Goal: Register for event/course

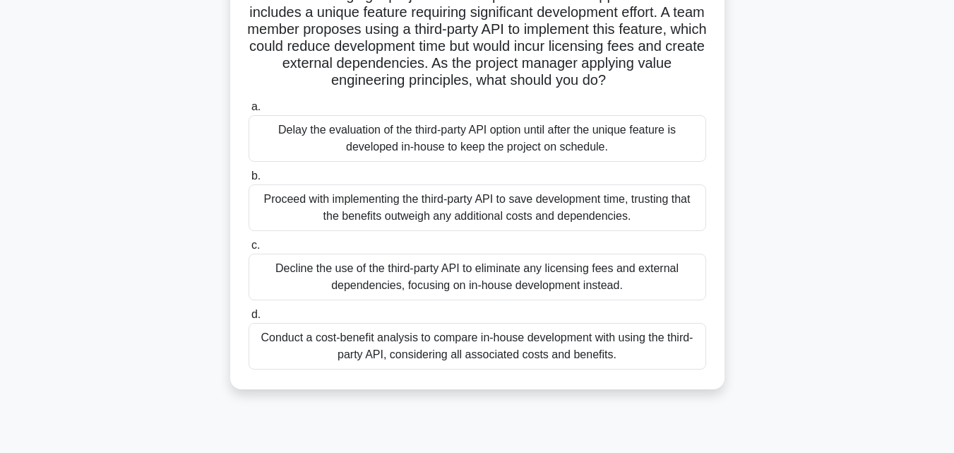
scroll to position [124, 0]
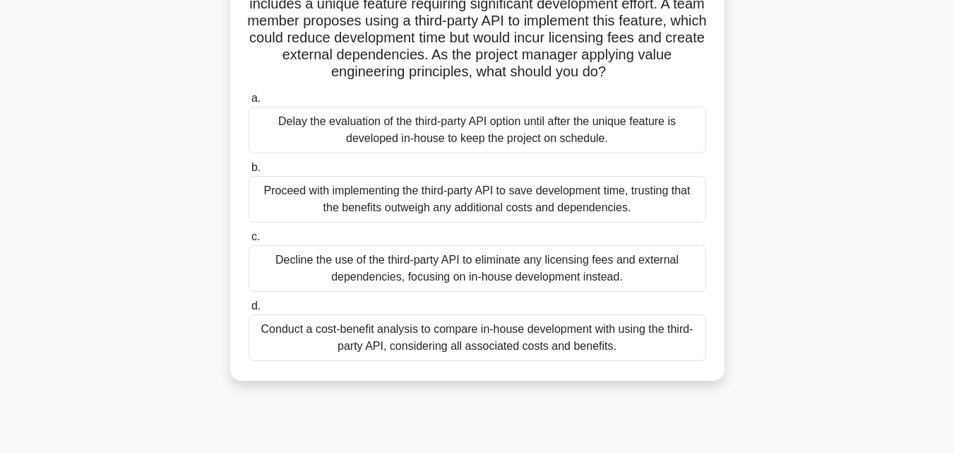
click at [449, 220] on div "Proceed with implementing the third-party API to save development time, trustin…" at bounding box center [478, 199] width 458 height 47
click at [249, 172] on input "b. Proceed with implementing the third-party API to save development time, trus…" at bounding box center [249, 167] width 0 height 9
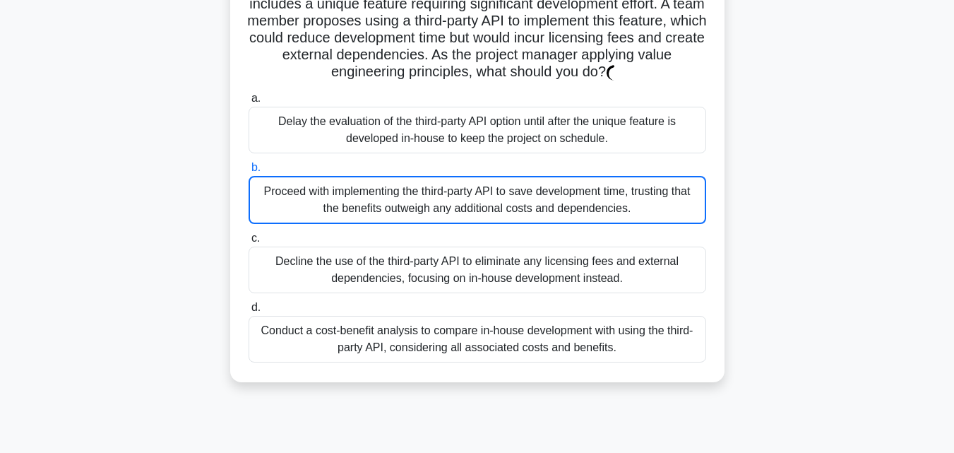
click at [449, 220] on div "Proceed with implementing the third-party API to save development time, trustin…" at bounding box center [478, 200] width 458 height 48
click at [249, 172] on input "b. Proceed with implementing the third-party API to save development time, trus…" at bounding box center [249, 167] width 0 height 9
click at [449, 220] on div "Proceed with implementing the third-party API to save development time, trustin…" at bounding box center [478, 200] width 458 height 48
click at [249, 172] on input "b. Proceed with implementing the third-party API to save development time, trus…" at bounding box center [249, 167] width 0 height 9
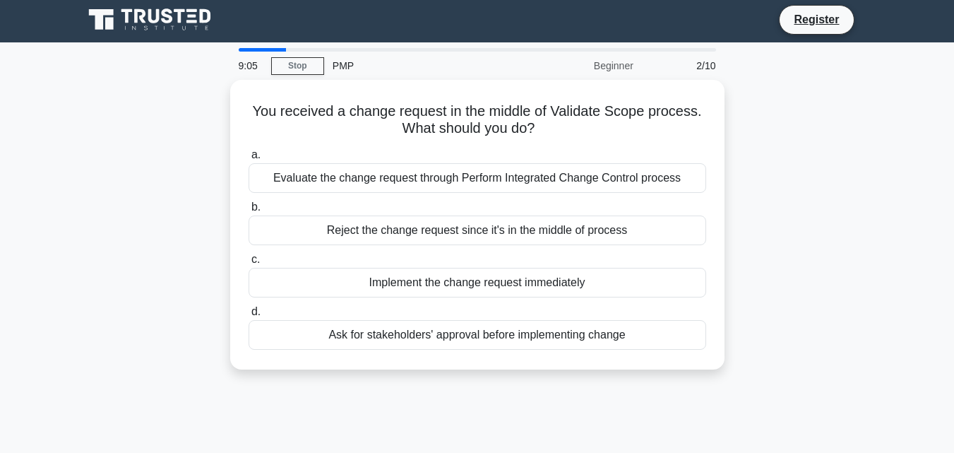
scroll to position [0, 0]
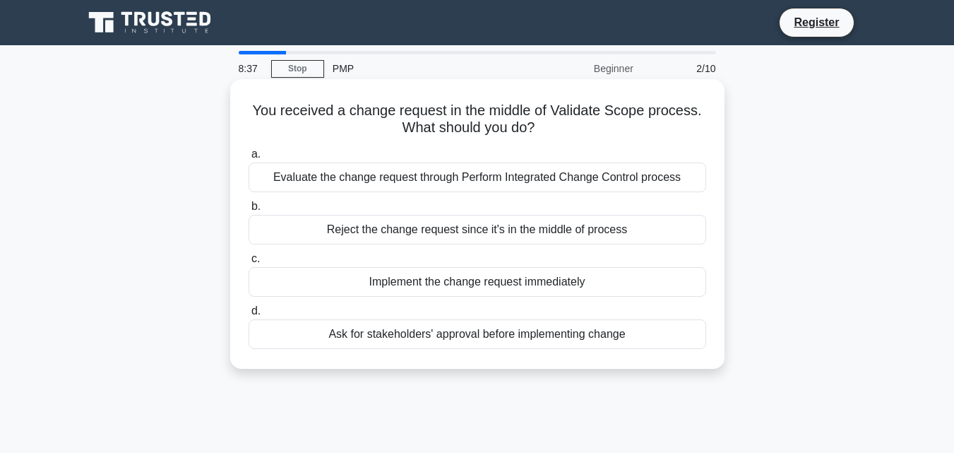
click at [504, 236] on div "Reject the change request since it's in the middle of process" at bounding box center [478, 230] width 458 height 30
click at [249, 211] on input "b. Reject the change request since it's in the middle of process" at bounding box center [249, 206] width 0 height 9
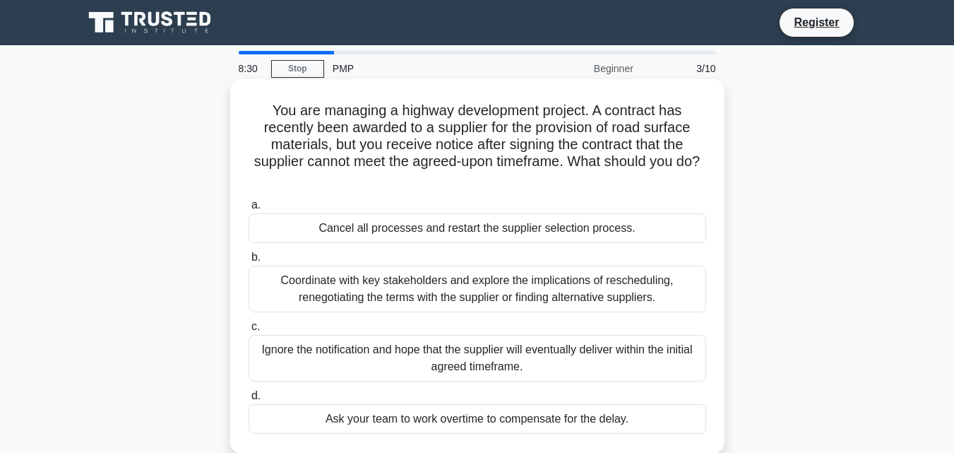
click at [504, 381] on div "Ignore the notification and hope that the supplier will eventually deliver with…" at bounding box center [478, 358] width 458 height 47
click at [249, 331] on input "c. Ignore the notification and hope that the supplier will eventually deliver w…" at bounding box center [249, 326] width 0 height 9
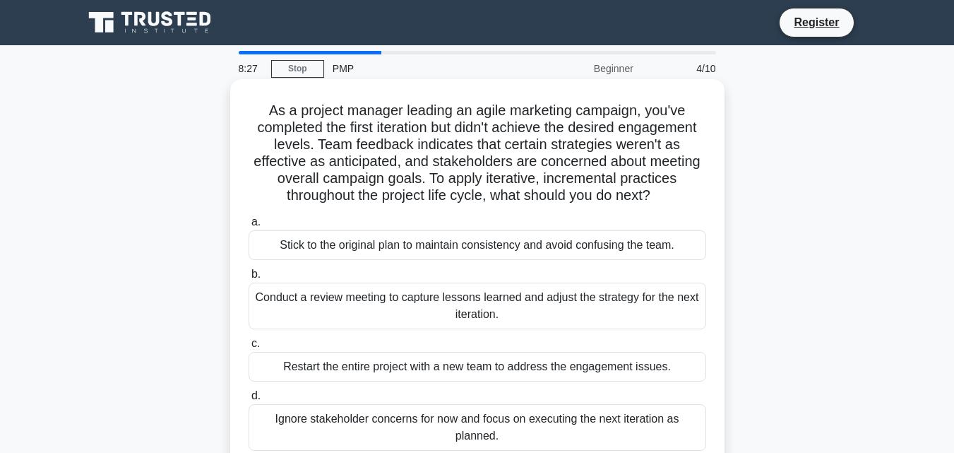
click at [502, 367] on div "Restart the entire project with a new team to address the engagement issues." at bounding box center [478, 367] width 458 height 30
click at [249, 348] on input "c. Restart the entire project with a new team to address the engagement issues." at bounding box center [249, 343] width 0 height 9
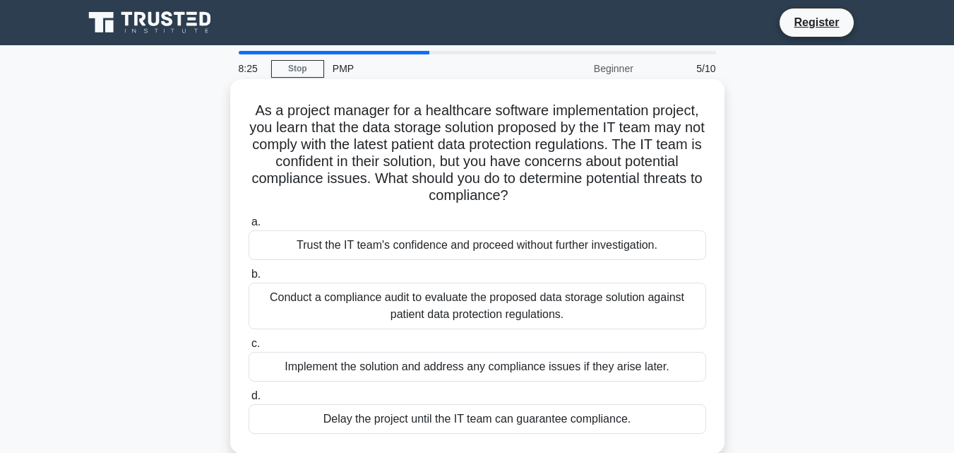
click at [490, 245] on div "Trust the IT team's confidence and proceed without further investigation." at bounding box center [478, 245] width 458 height 30
click at [249, 227] on input "a. Trust the IT team's confidence and proceed without further investigation." at bounding box center [249, 222] width 0 height 9
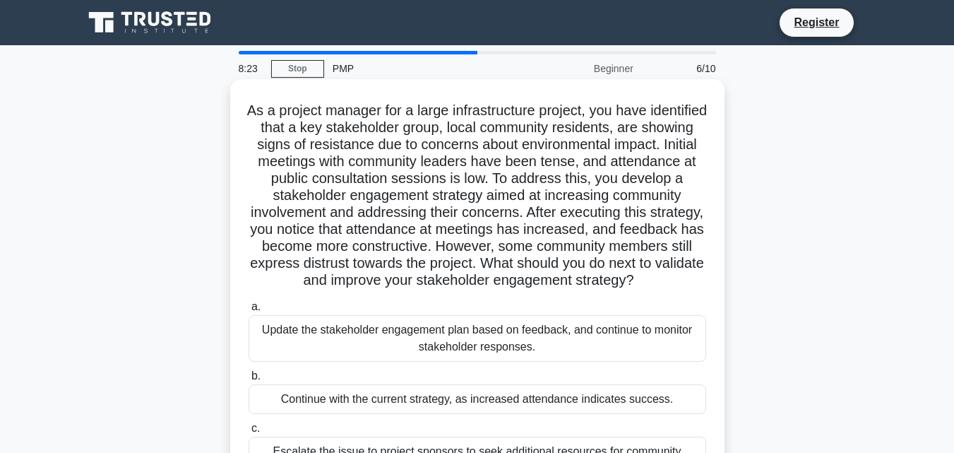
click at [504, 404] on div "Continue with the current strategy, as increased attendance indicates success." at bounding box center [478, 399] width 458 height 30
click at [249, 381] on input "b. Continue with the current strategy, as increased attendance indicates succes…" at bounding box center [249, 376] width 0 height 9
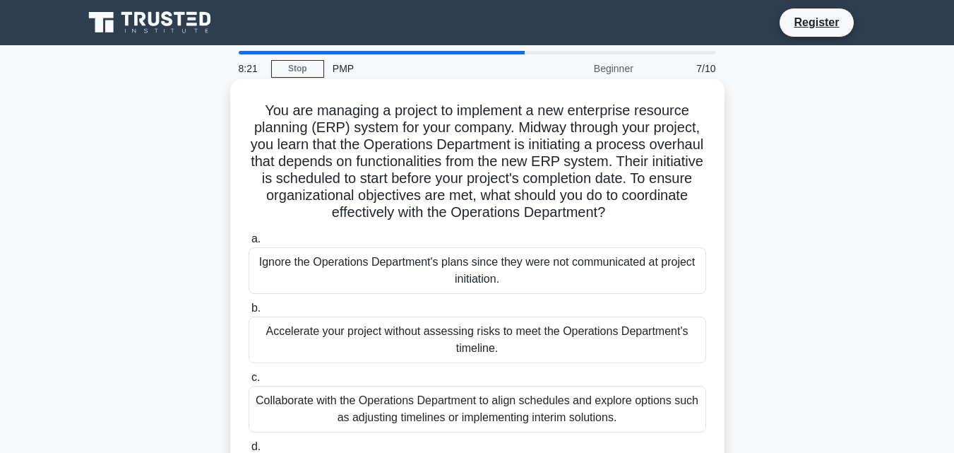
click at [499, 288] on div "Ignore the Operations Department's plans since they were not communicated at pr…" at bounding box center [478, 270] width 458 height 47
click at [249, 244] on input "a. Ignore the Operations Department's plans since they were not communicated at…" at bounding box center [249, 239] width 0 height 9
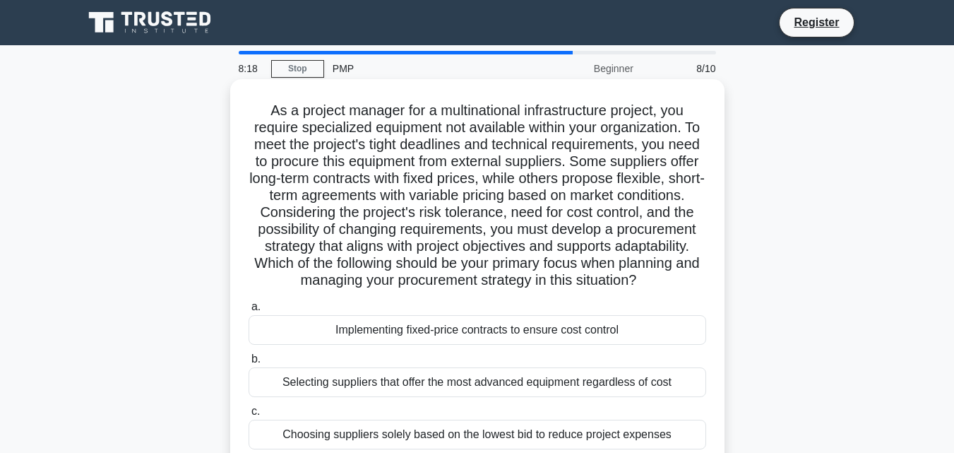
click at [497, 345] on div "Implementing fixed-price contracts to ensure cost control" at bounding box center [478, 330] width 458 height 30
click at [249, 312] on input "a. Implementing fixed-price contracts to ensure cost control" at bounding box center [249, 306] width 0 height 9
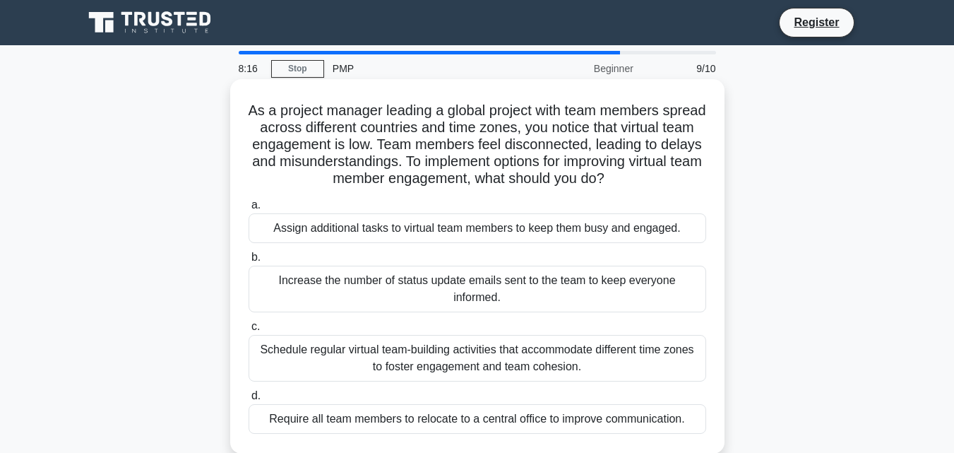
click at [494, 425] on div "Require all team members to relocate to a central office to improve communicati…" at bounding box center [478, 419] width 458 height 30
click at [249, 401] on input "d. Require all team members to relocate to a central office to improve communic…" at bounding box center [249, 395] width 0 height 9
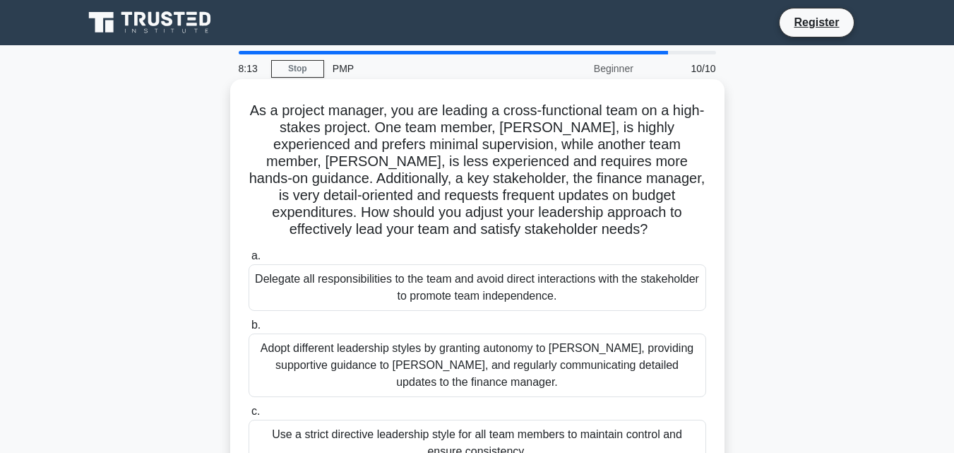
click at [485, 355] on div "Adopt different leadership styles by granting autonomy to Alex, providing suppo…" at bounding box center [478, 365] width 458 height 64
click at [249, 330] on input "b. Adopt different leadership styles by granting autonomy to Alex, providing su…" at bounding box center [249, 325] width 0 height 9
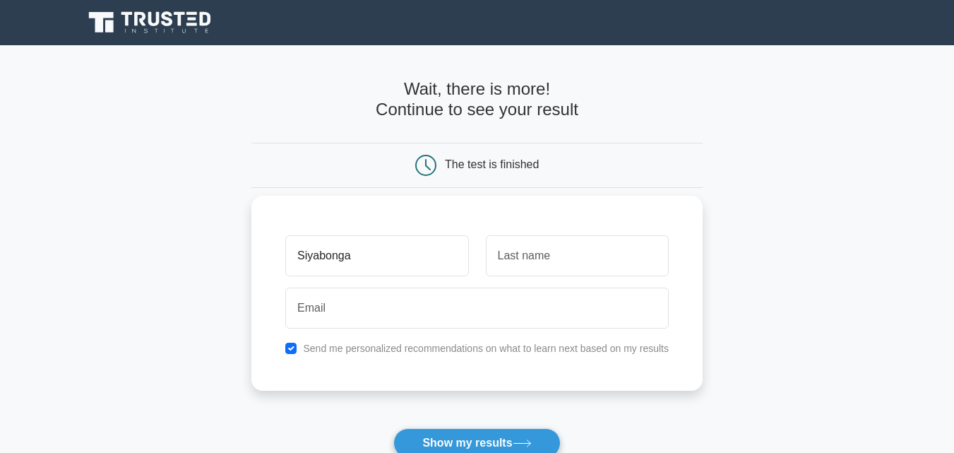
type input "Siyabonga"
click at [514, 254] on input "text" at bounding box center [577, 255] width 183 height 41
type input "Montse"
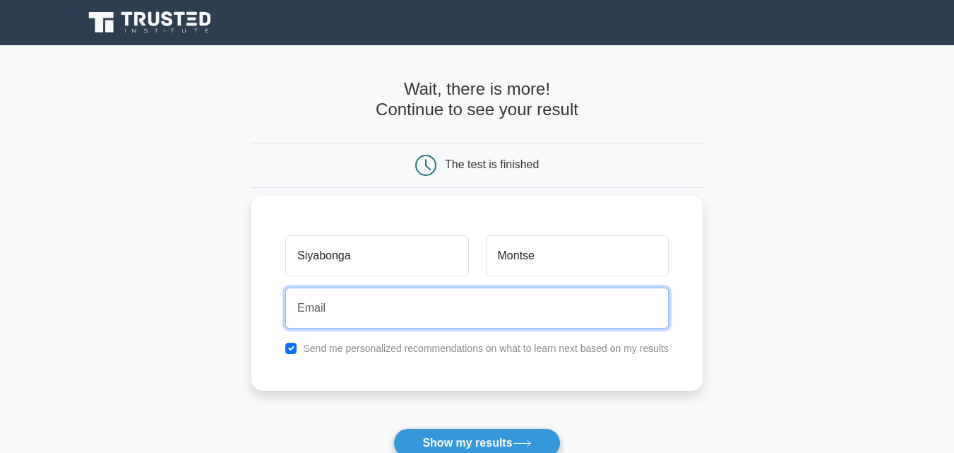
click at [444, 303] on input "email" at bounding box center [477, 308] width 384 height 41
type input "[EMAIL_ADDRESS][DOMAIN_NAME]"
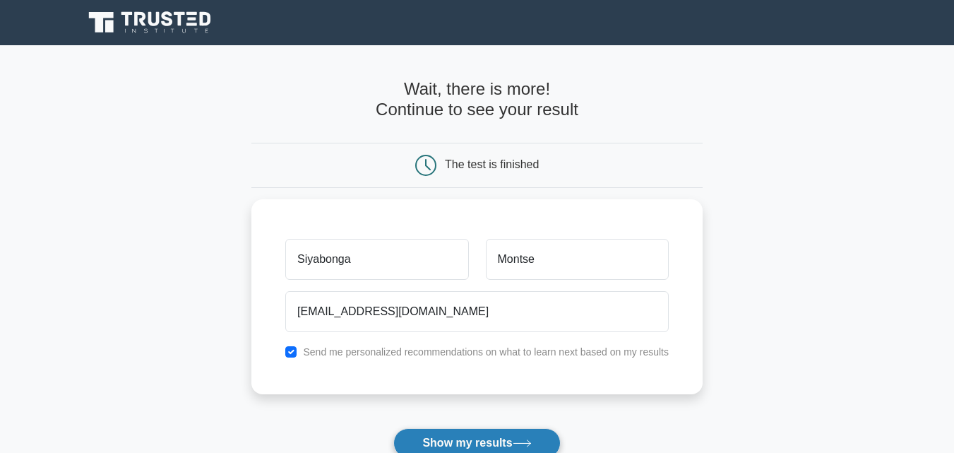
click at [459, 438] on button "Show my results" at bounding box center [476, 443] width 167 height 30
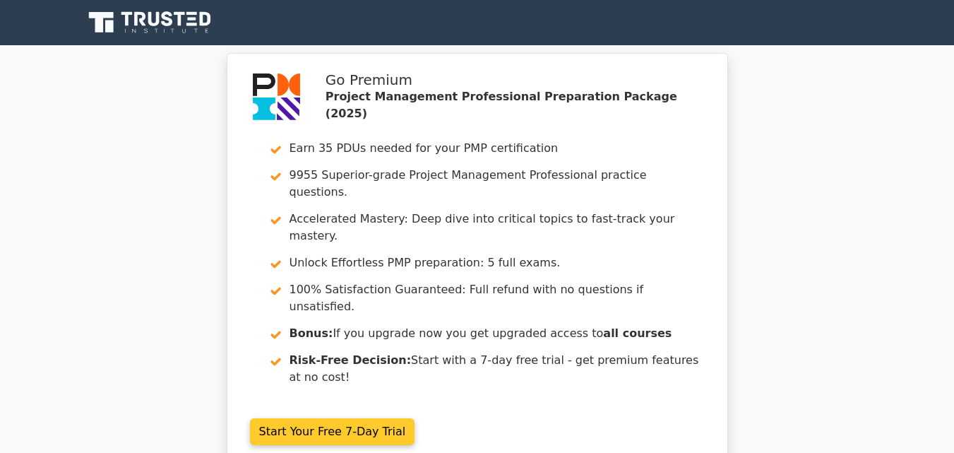
click at [362, 418] on link "Start Your Free 7-Day Trial" at bounding box center [332, 431] width 165 height 27
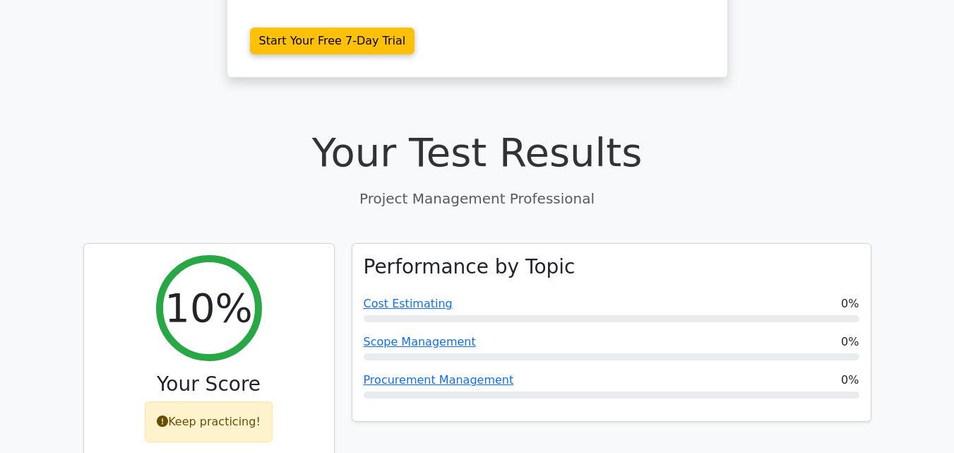
scroll to position [399, 0]
